Goal: Task Accomplishment & Management: Manage account settings

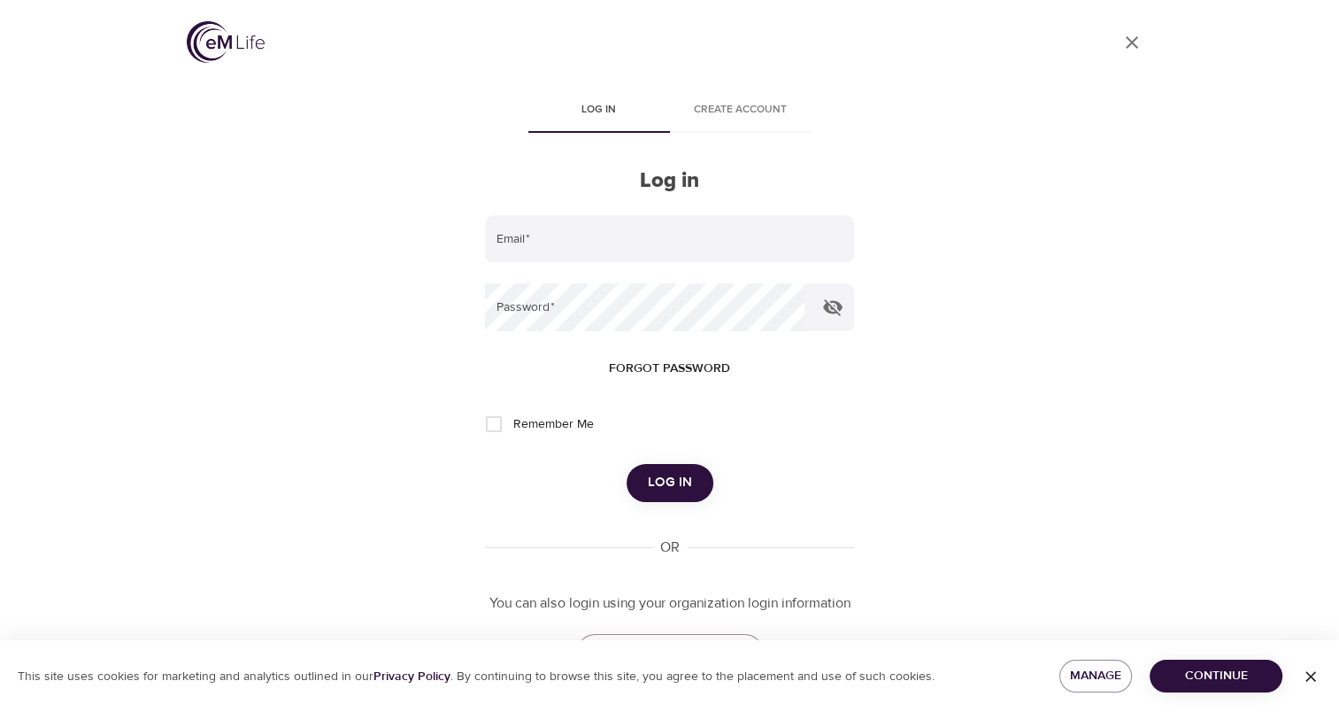
scroll to position [71, 0]
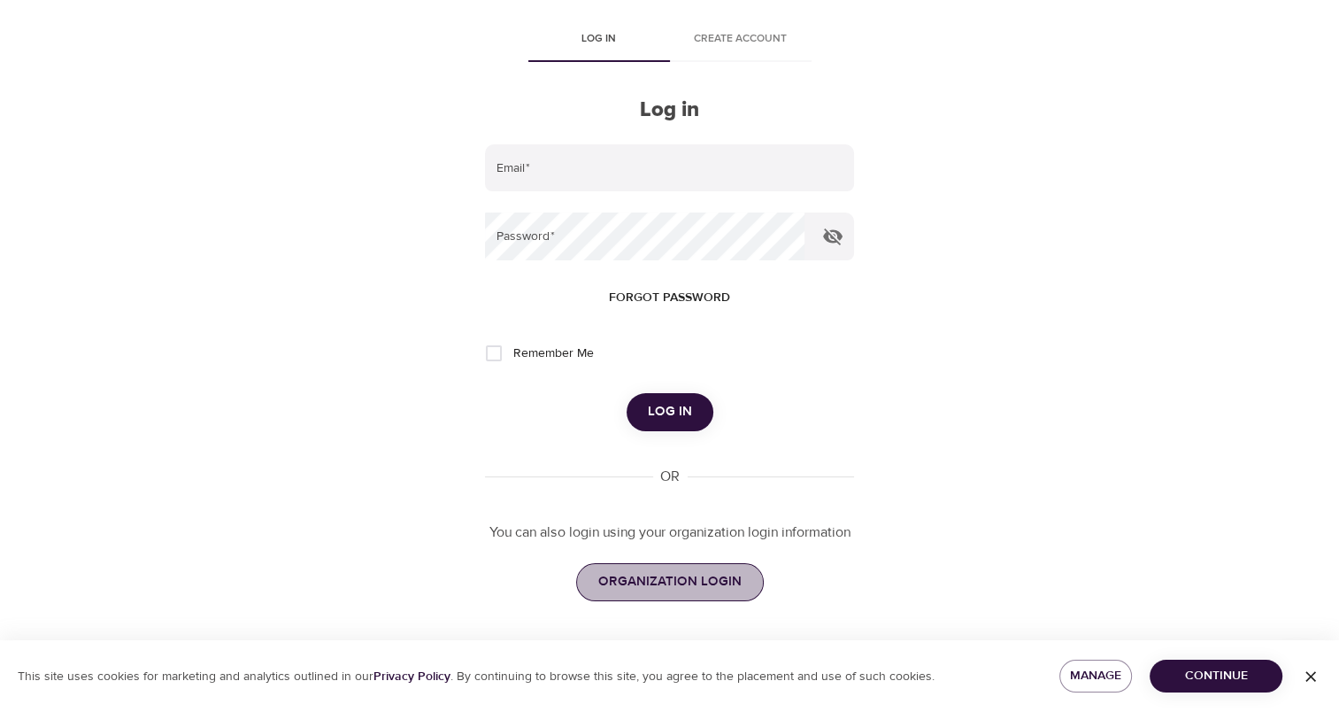
click at [682, 577] on span "ORGANIZATION LOGIN" at bounding box center [669, 581] width 143 height 23
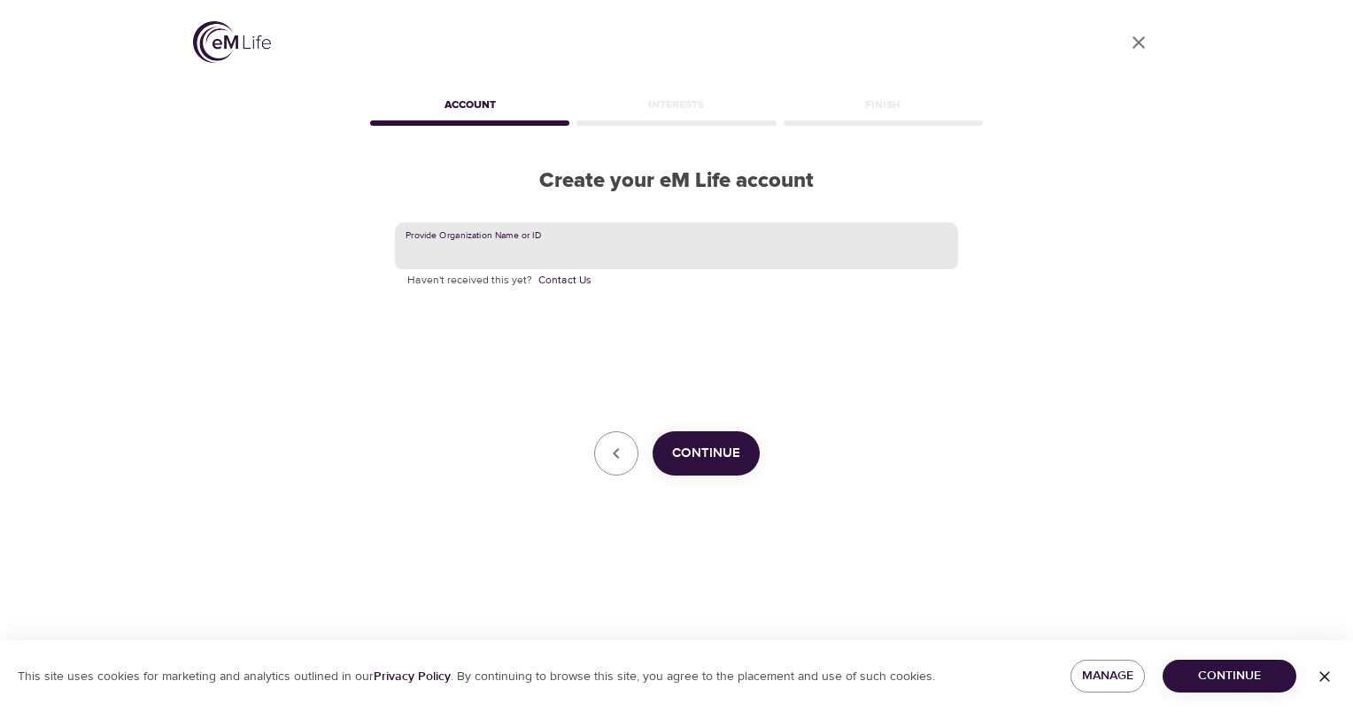
click at [576, 237] on input "text" at bounding box center [676, 246] width 563 height 48
type input "CNO Financial"
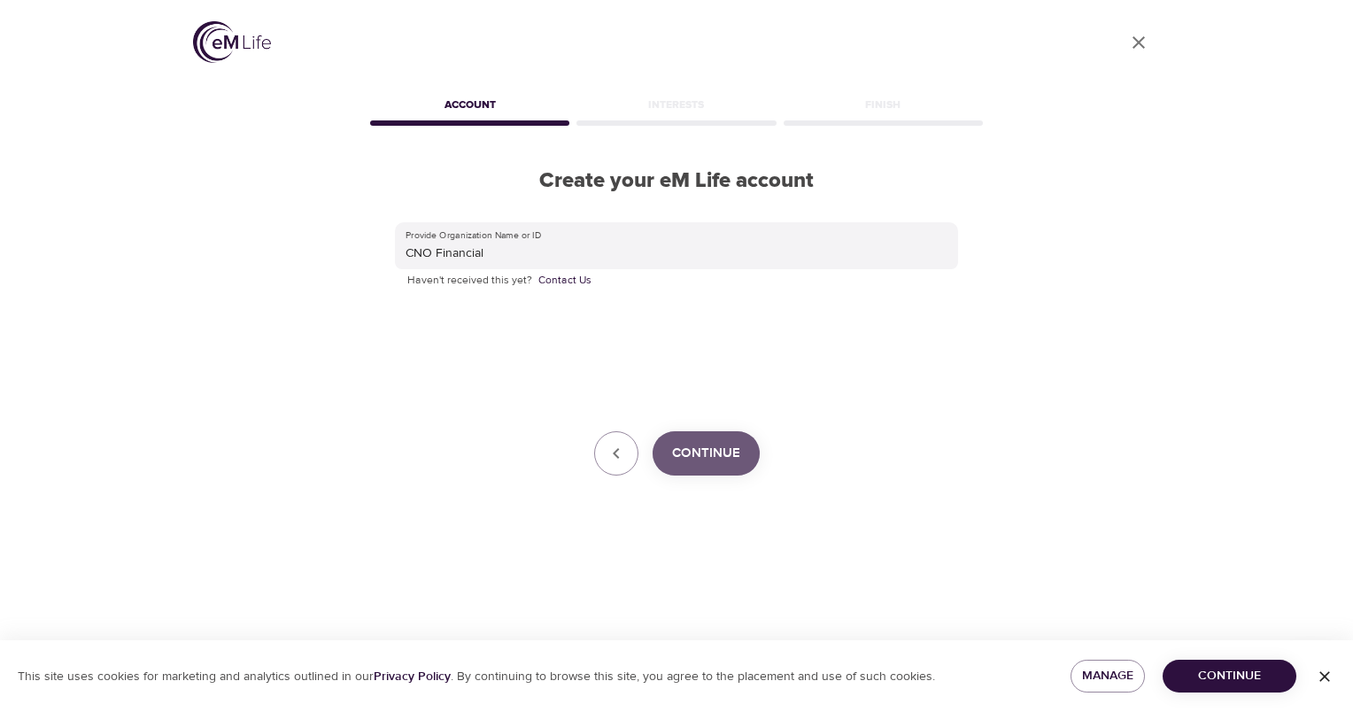
click at [726, 460] on span "Continue" at bounding box center [706, 453] width 68 height 23
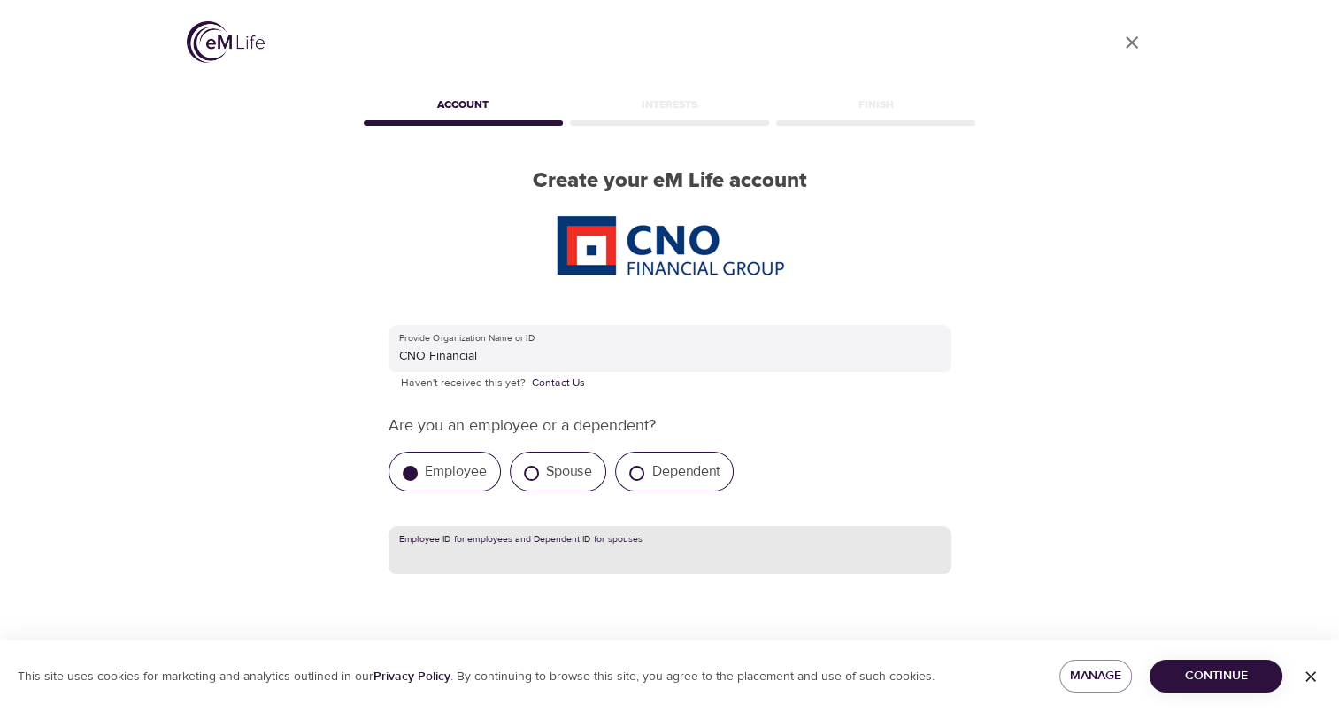
click at [506, 550] on input "text" at bounding box center [670, 550] width 563 height 48
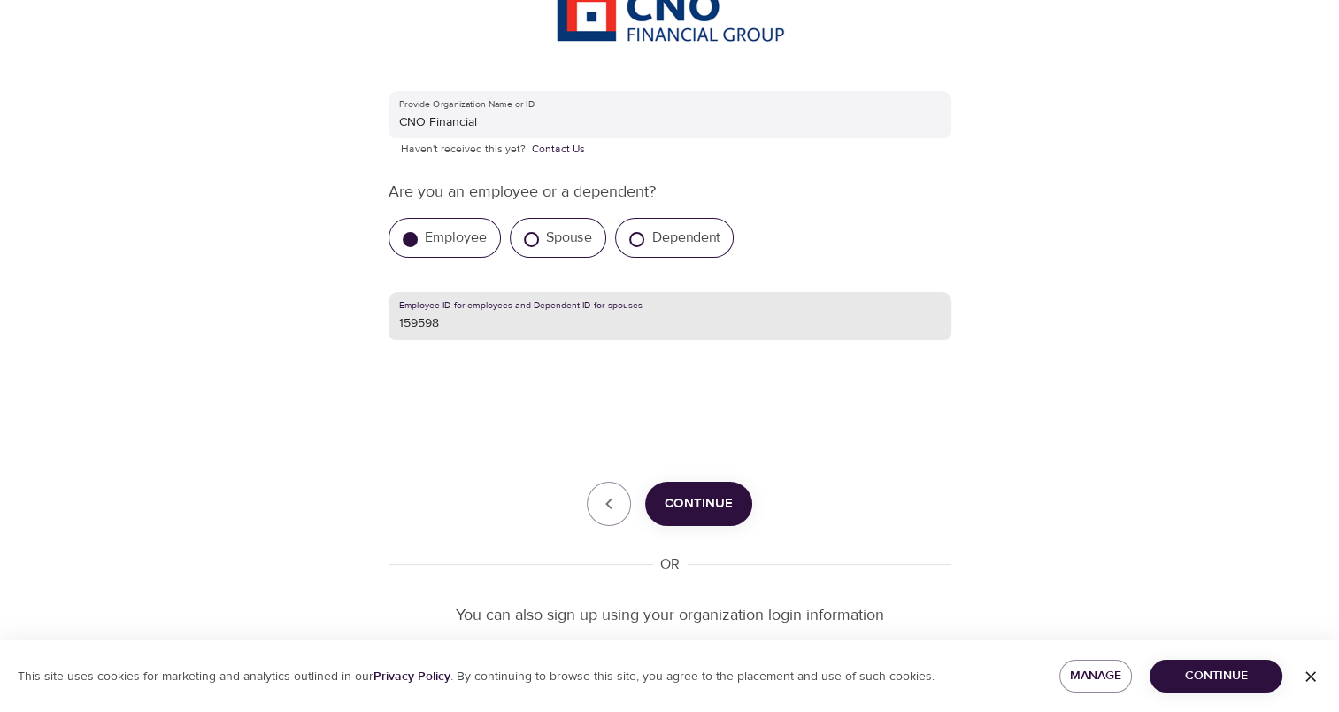
scroll to position [234, 0]
type input "159598"
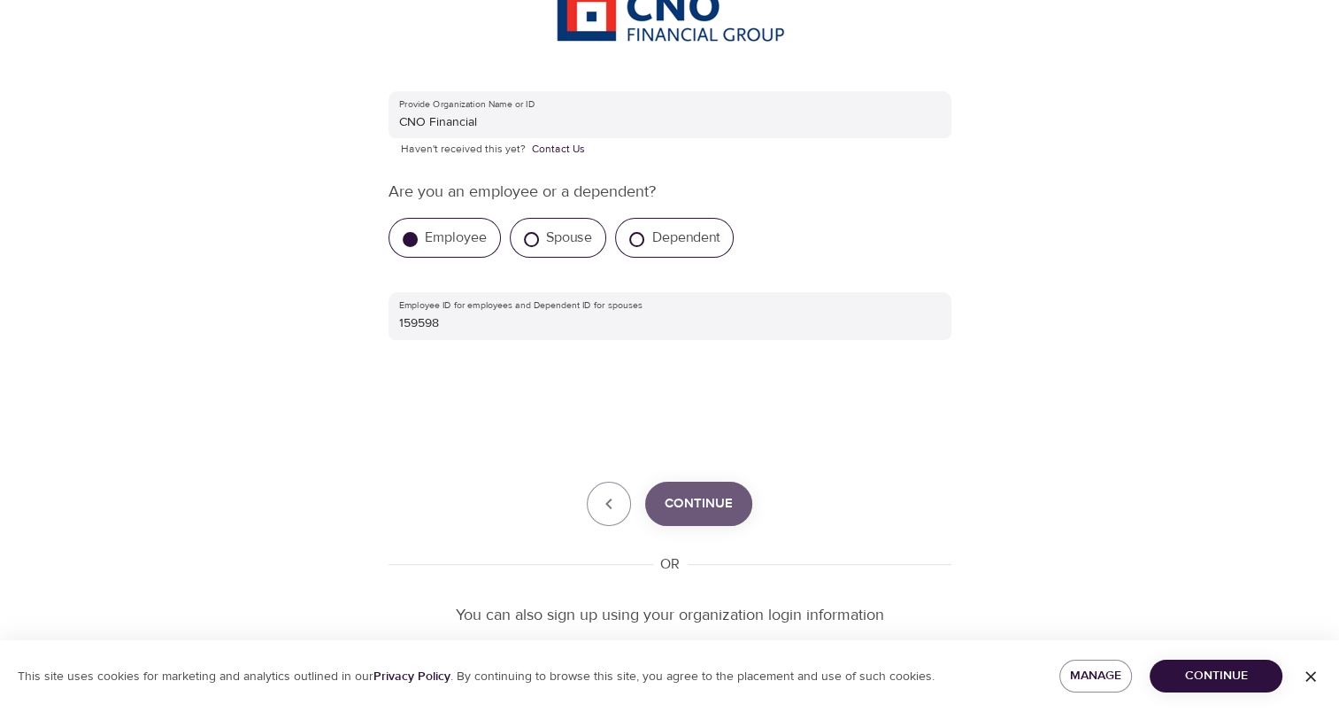
click at [695, 505] on span "Continue" at bounding box center [699, 503] width 68 height 23
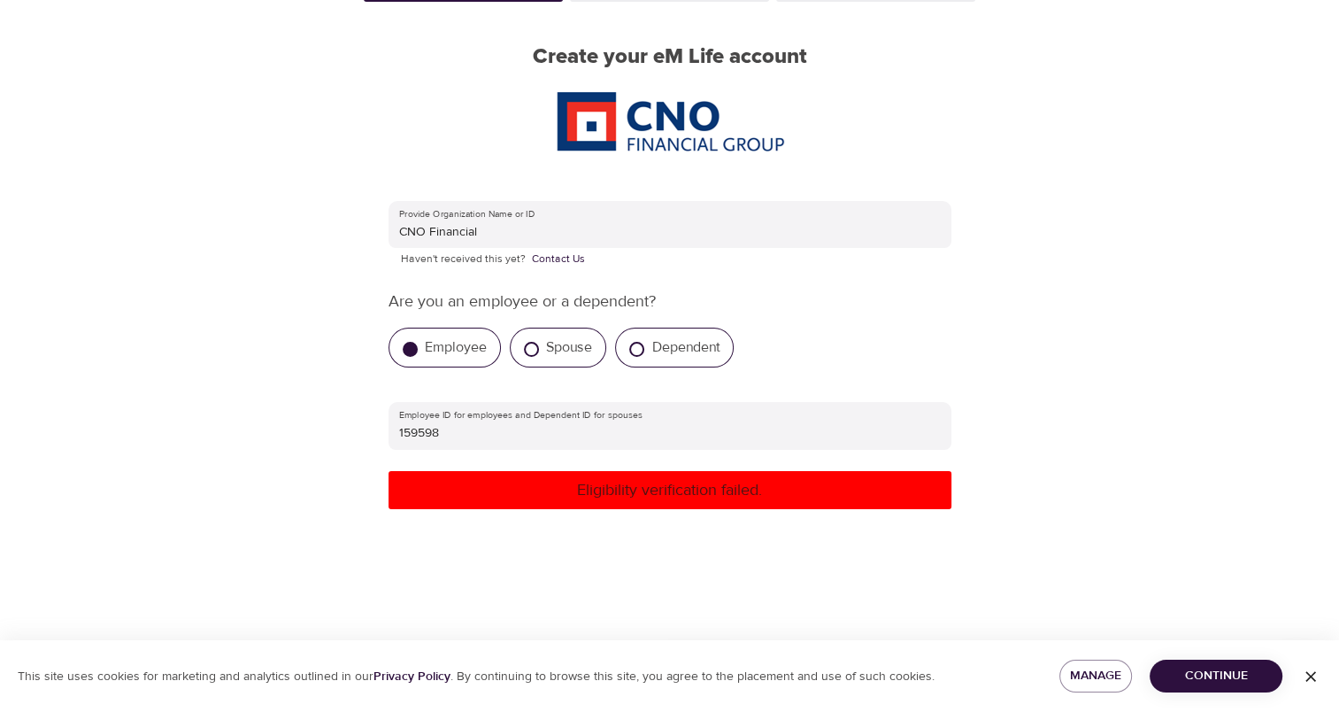
scroll to position [119, 0]
